Goal: Complete application form

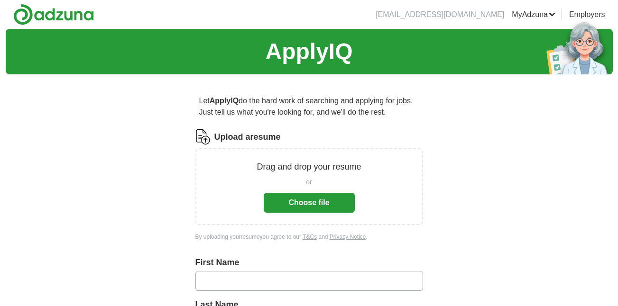
drag, startPoint x: 621, startPoint y: 103, endPoint x: 410, endPoint y: 236, distance: 249.4
click at [410, 236] on div "By uploading your resume you agree to our T&Cs and Privacy Notice ." at bounding box center [309, 237] width 228 height 9
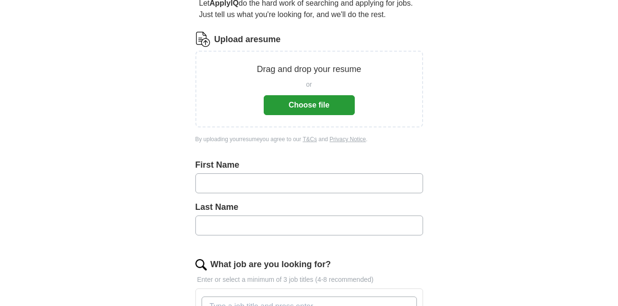
scroll to position [102, 0]
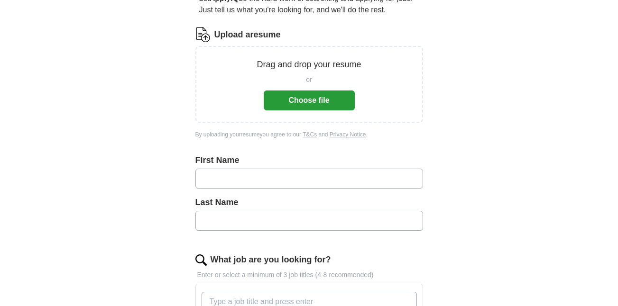
click at [380, 184] on input "text" at bounding box center [309, 179] width 228 height 20
type input "******"
type input "*******"
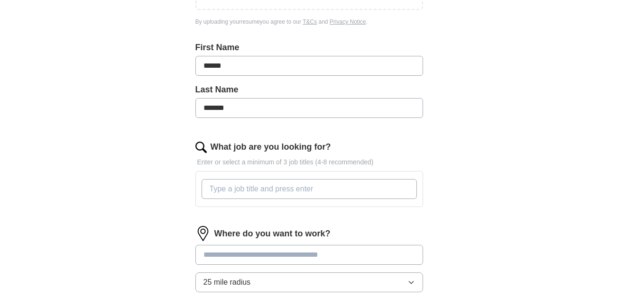
scroll to position [218, 0]
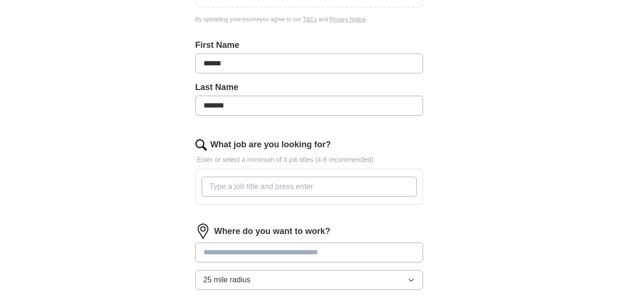
click at [372, 189] on input "What job are you looking for?" at bounding box center [309, 187] width 215 height 20
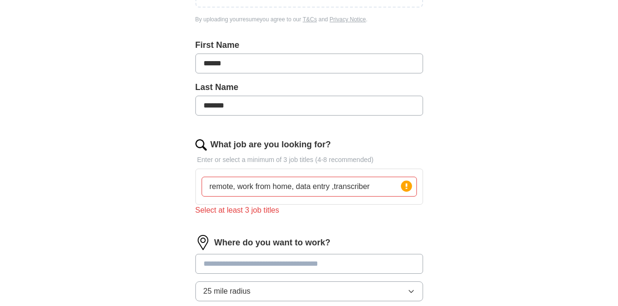
click at [303, 246] on div "Where do you want to work? 25 mile radius" at bounding box center [309, 272] width 228 height 74
click at [292, 190] on input "remote, work from home, data entry ,transcriber" at bounding box center [309, 187] width 215 height 20
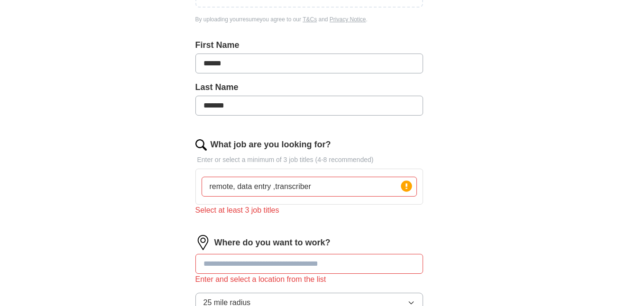
click at [322, 184] on input "remote, data entry ,transcriber" at bounding box center [309, 187] width 215 height 20
click at [360, 263] on input "text" at bounding box center [309, 264] width 228 height 20
click at [406, 186] on icon at bounding box center [407, 187] width 2 height 6
click at [339, 199] on div "remote, data entry ,transcriber Press return to add title" at bounding box center [309, 187] width 219 height 28
click at [338, 194] on input "remote, data entry ,transcriber" at bounding box center [309, 187] width 215 height 20
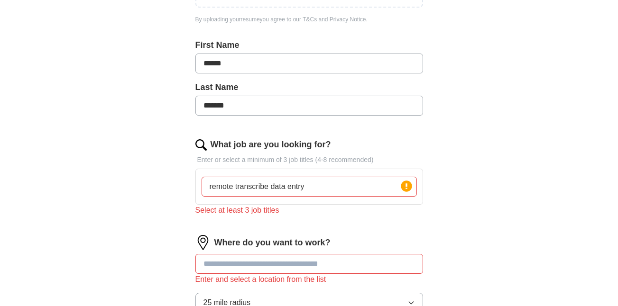
click at [317, 262] on input "text" at bounding box center [309, 264] width 228 height 20
click at [261, 197] on div "remote transcribe data entry Press return to add title" at bounding box center [309, 187] width 219 height 28
click at [262, 197] on div "remote transcribe data entry Press return to add title" at bounding box center [309, 187] width 219 height 28
click at [262, 195] on input "remote transcribe data entry" at bounding box center [309, 187] width 215 height 20
click at [308, 193] on input "remote transcribe data entry" at bounding box center [309, 187] width 215 height 20
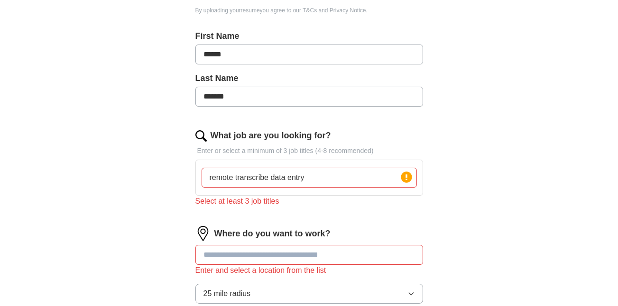
scroll to position [229, 0]
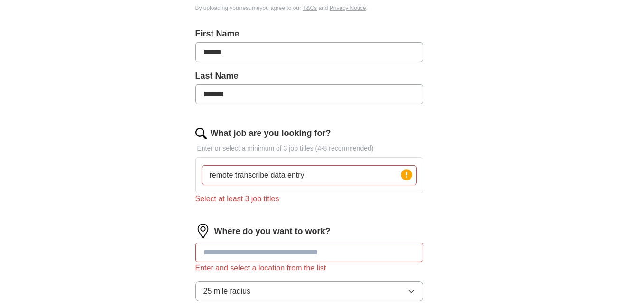
click at [331, 183] on input "remote transcribe data entry" at bounding box center [309, 176] width 215 height 20
type input "r"
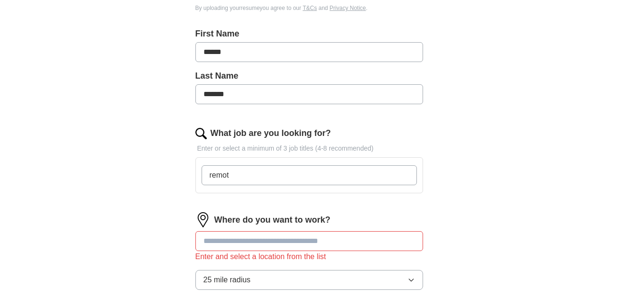
type input "remote"
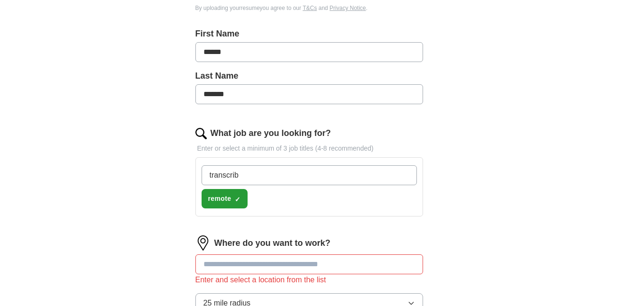
type input "transcribe"
type input "data entry"
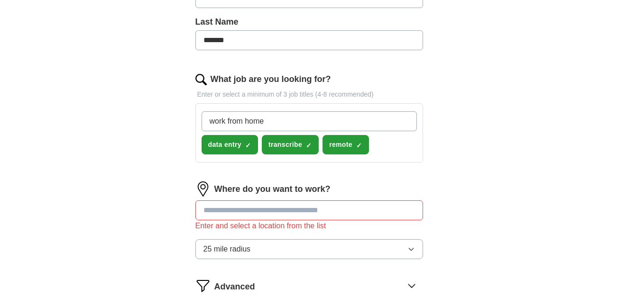
scroll to position [287, 0]
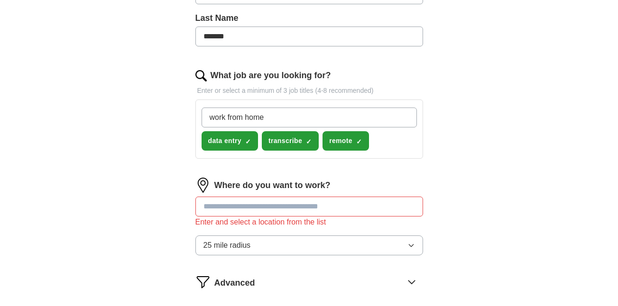
type input "work from home"
click at [249, 205] on input "text" at bounding box center [309, 207] width 228 height 20
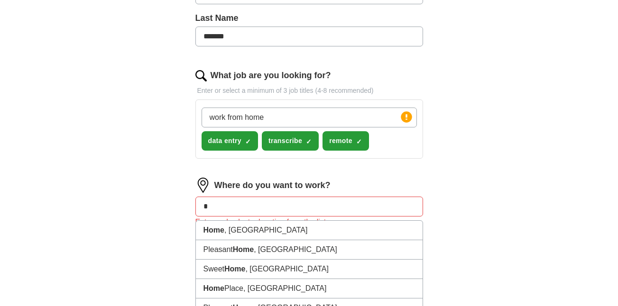
type input "*"
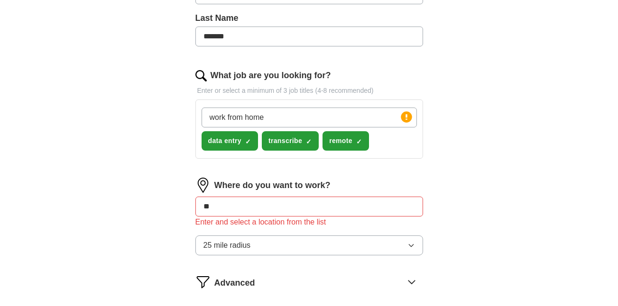
type input "***"
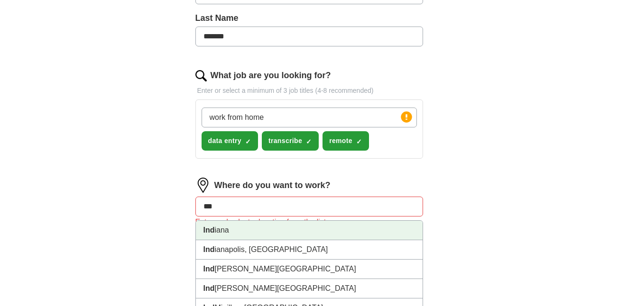
click at [240, 236] on li "Ind iana" at bounding box center [309, 230] width 227 height 19
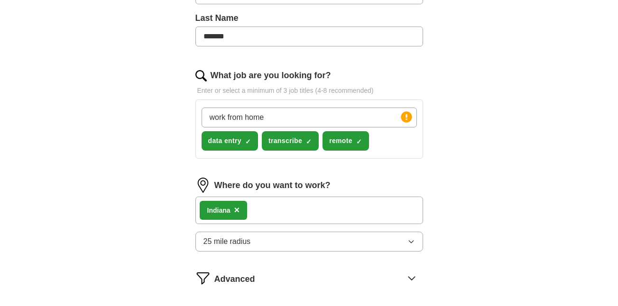
click at [350, 238] on button "25 mile radius" at bounding box center [309, 242] width 228 height 20
click at [336, 266] on div "Only in" at bounding box center [309, 263] width 212 height 11
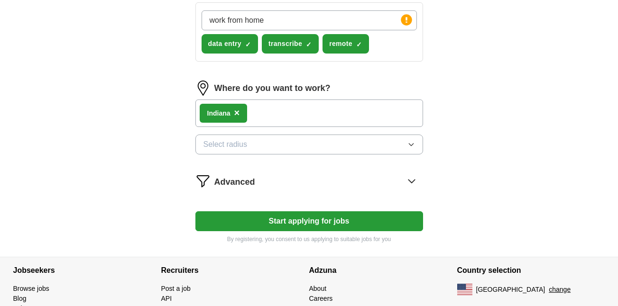
scroll to position [391, 0]
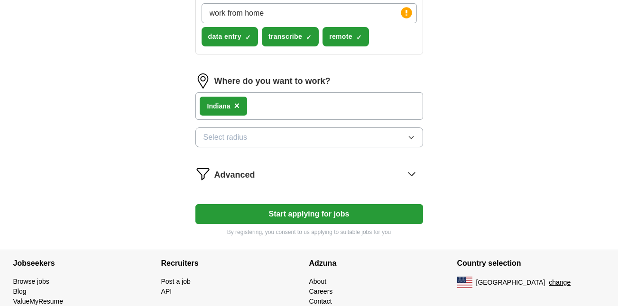
click at [330, 213] on button "Start applying for jobs" at bounding box center [309, 214] width 228 height 20
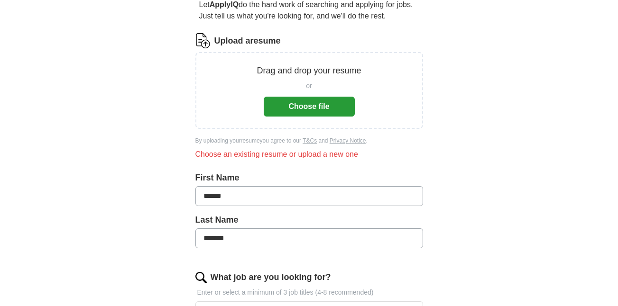
scroll to position [70, 0]
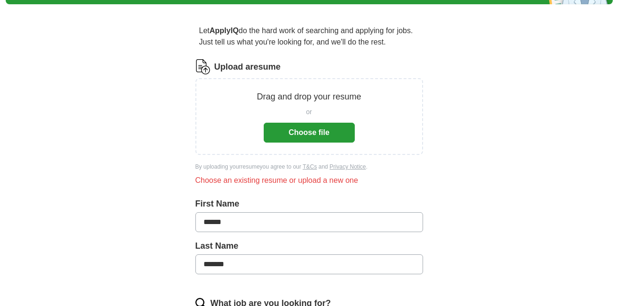
click at [323, 133] on button "Choose file" at bounding box center [309, 133] width 91 height 20
